Goal: Task Accomplishment & Management: Manage account settings

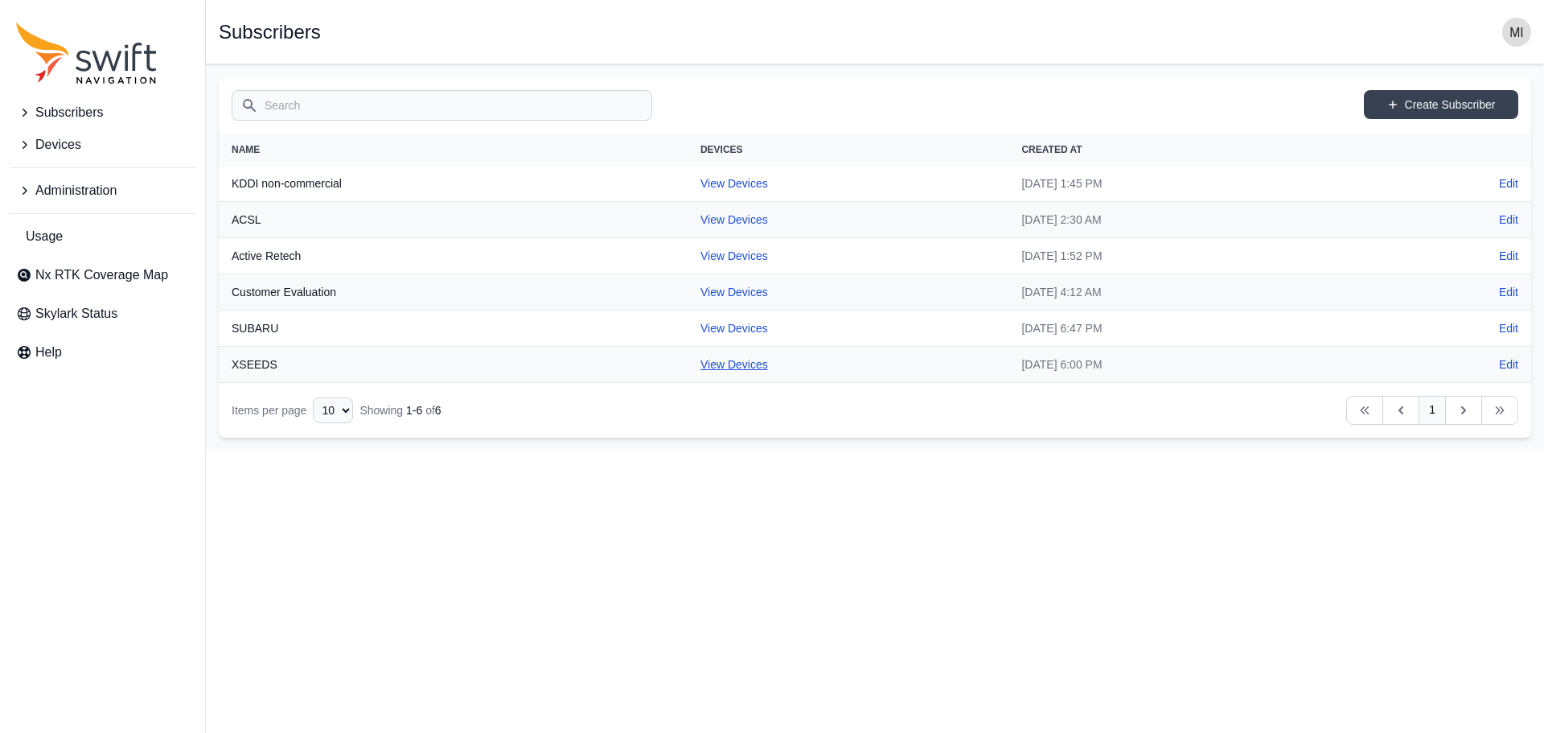
click at [700, 371] on link "View Devices" at bounding box center [734, 364] width 68 height 13
select select "ac7f3aa4-c5bd-4da9-ba27-8cb03d66bb8b"
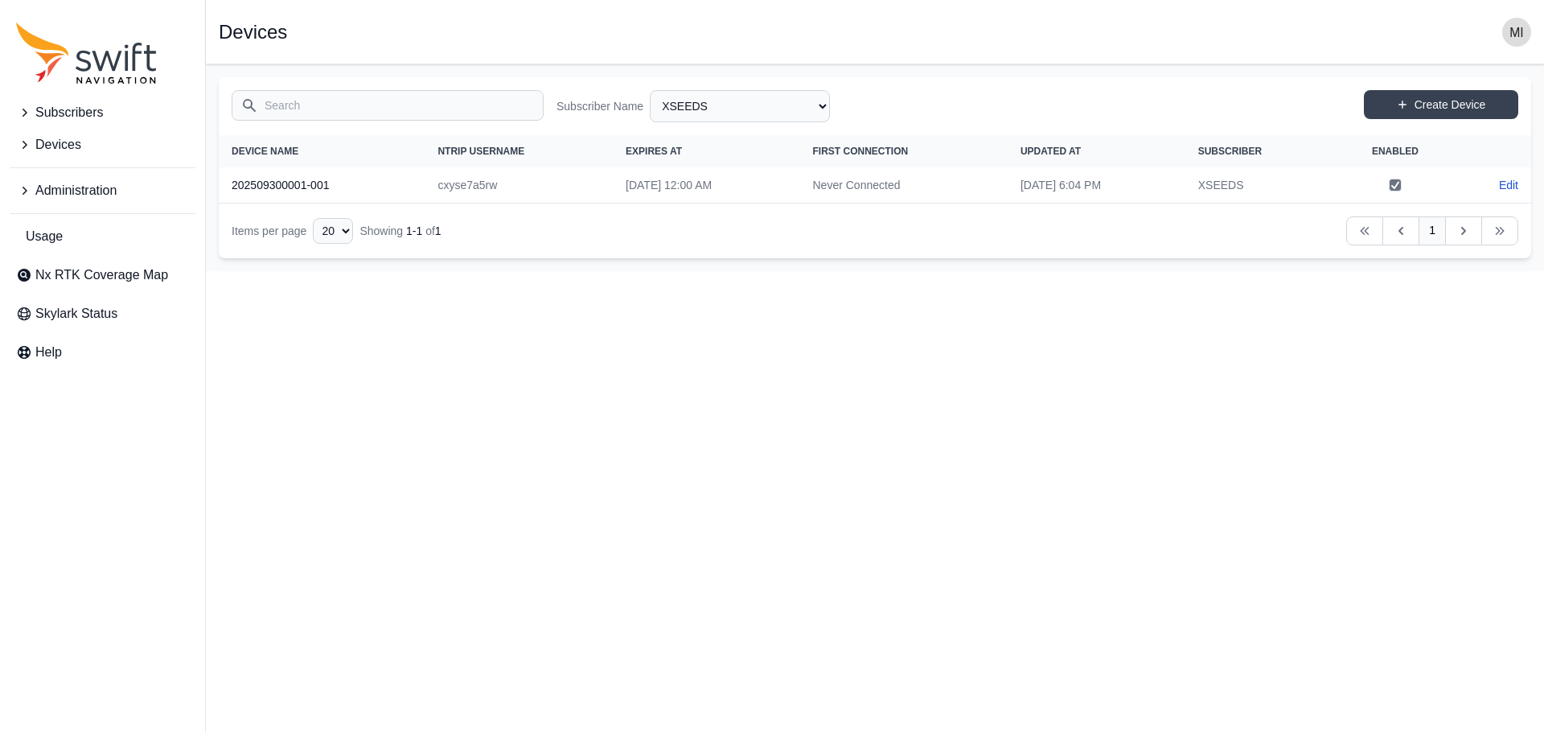
click at [84, 106] on span "Subscribers" at bounding box center [69, 112] width 68 height 19
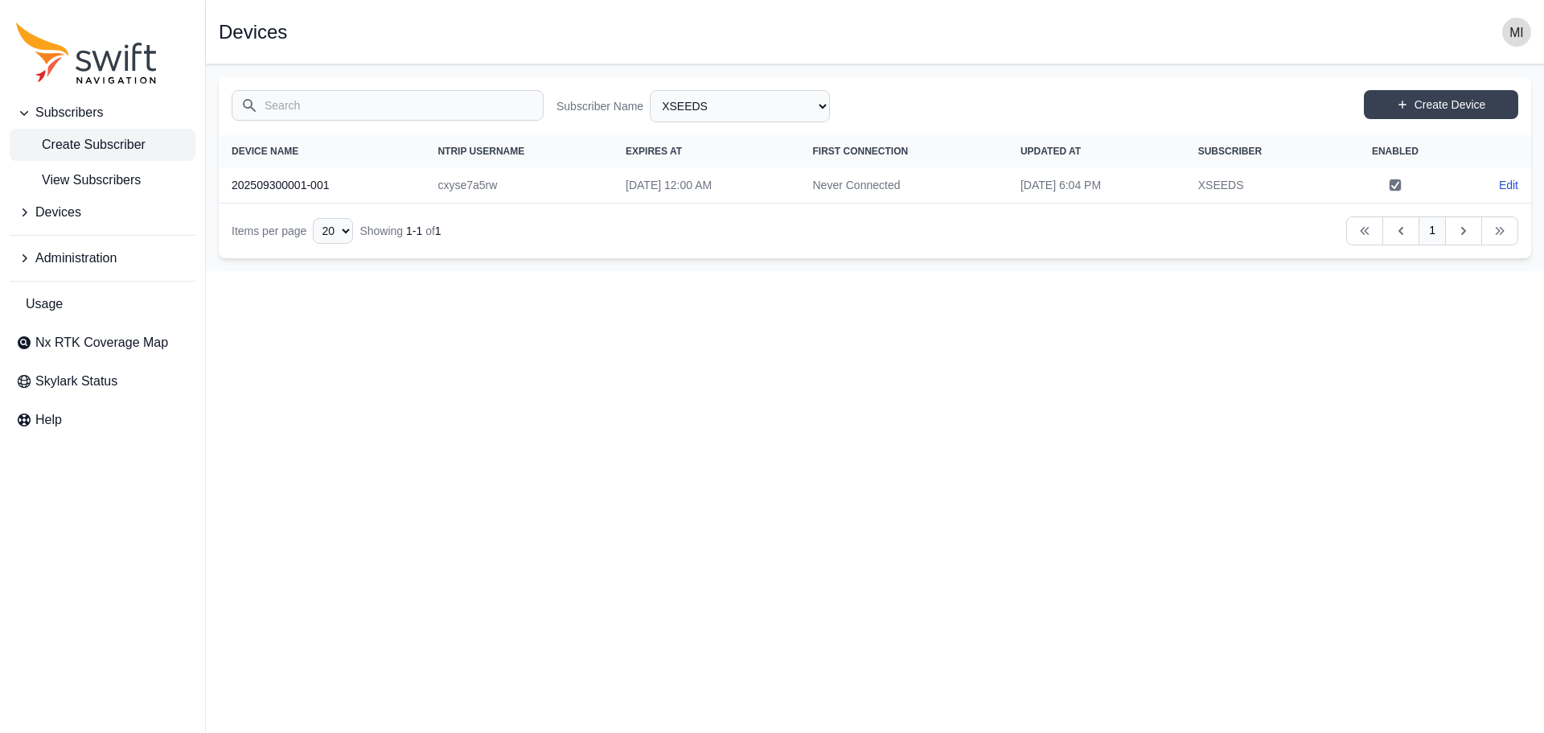
click at [93, 141] on span "Create Subscriber" at bounding box center [80, 144] width 129 height 19
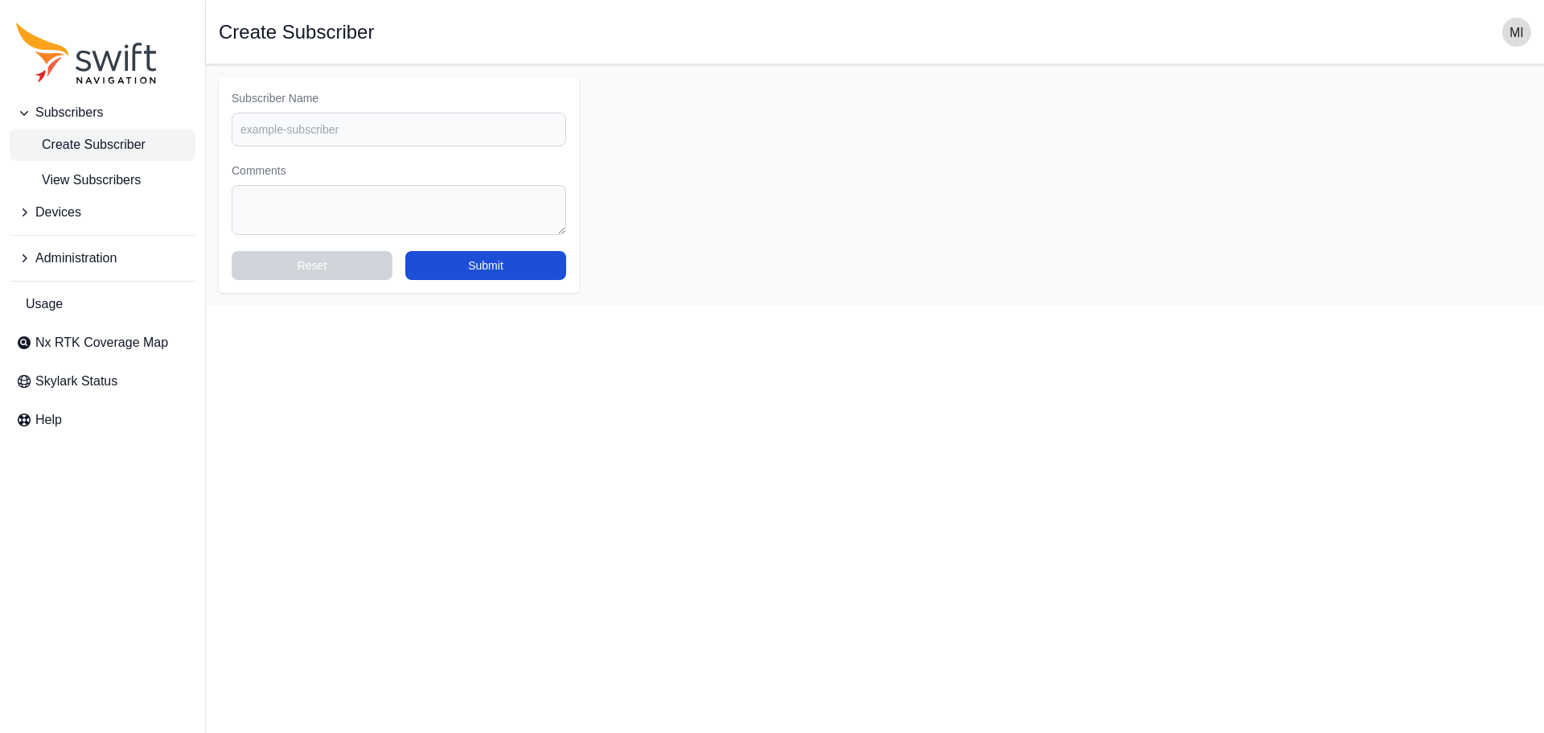
click at [117, 198] on button "Devices" at bounding box center [103, 212] width 186 height 32
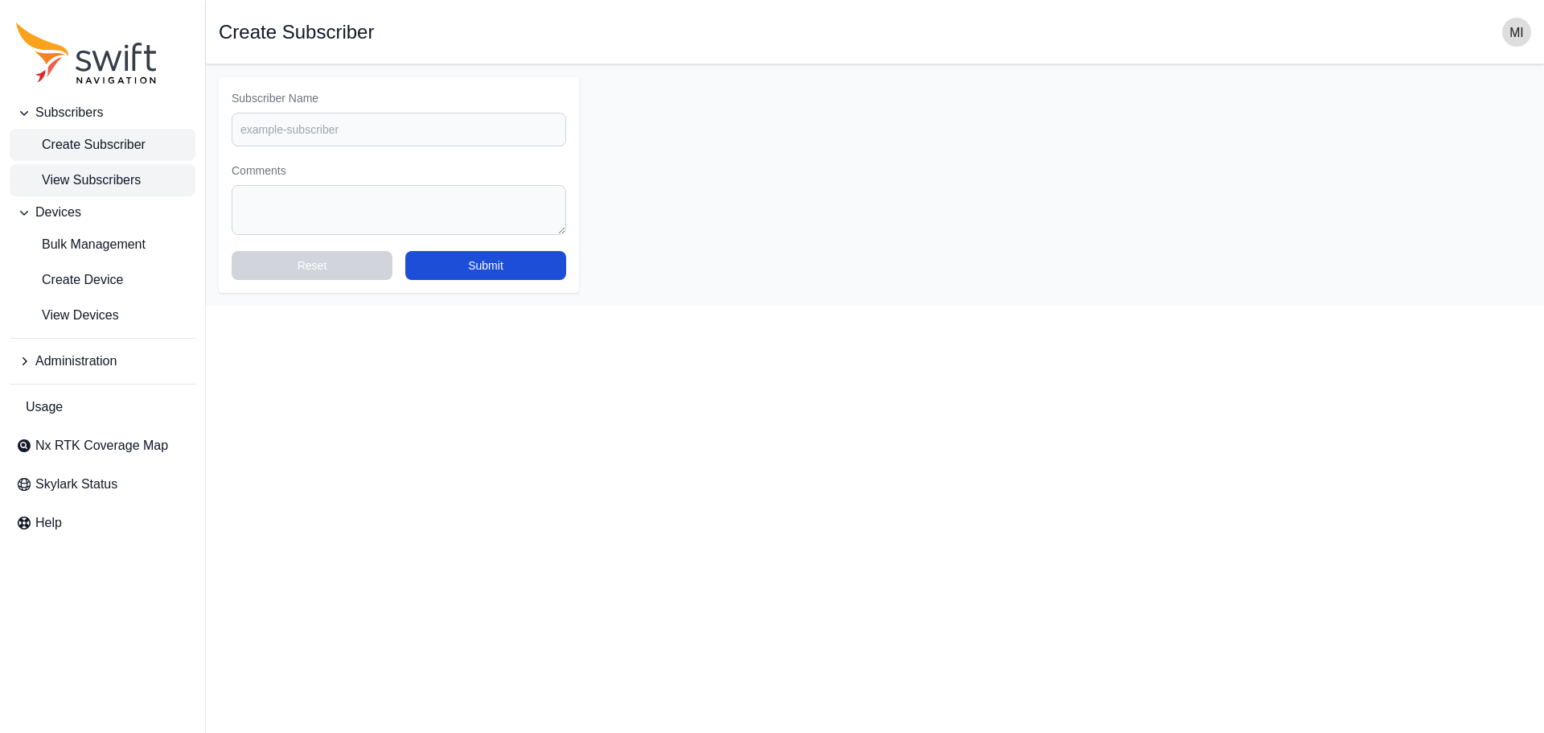
click at [128, 192] on link "View Subscribers" at bounding box center [103, 180] width 186 height 32
